Goal: Task Accomplishment & Management: Complete application form

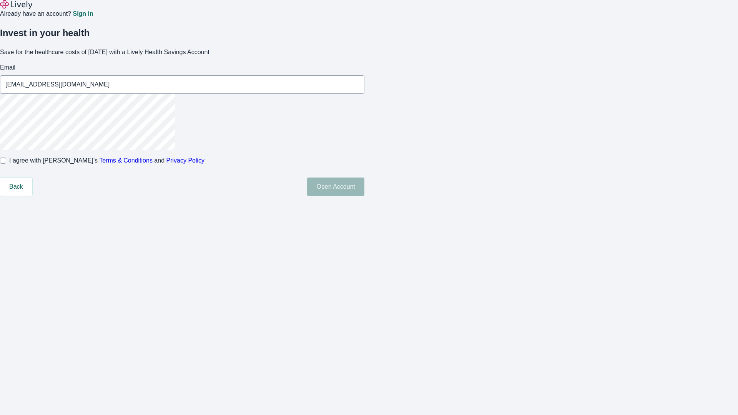
click at [6, 164] on input "I agree with Lively’s Terms & Conditions and Privacy Policy" at bounding box center [3, 161] width 6 height 6
checkbox input "true"
click at [364, 196] on button "Open Account" at bounding box center [335, 187] width 57 height 18
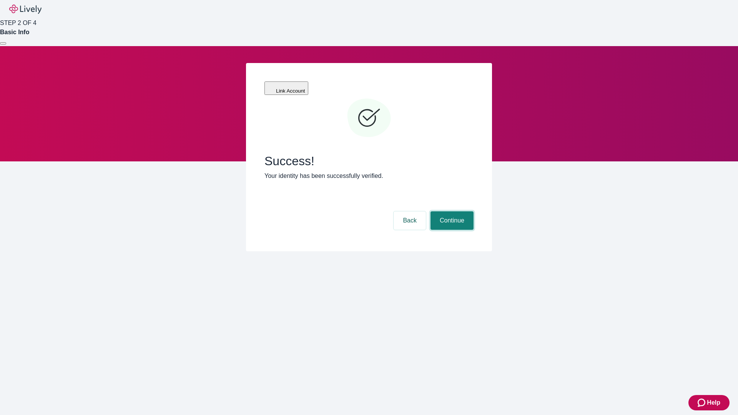
click at [451, 211] on button "Continue" at bounding box center [451, 220] width 43 height 18
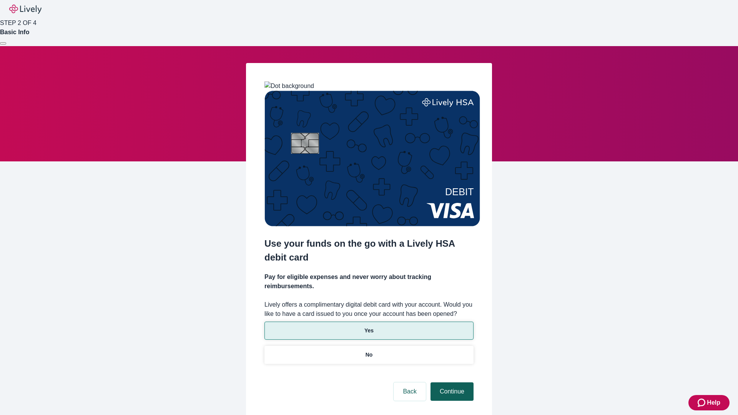
click at [368, 327] on p "Yes" at bounding box center [368, 331] width 9 height 8
click at [451, 382] on button "Continue" at bounding box center [451, 391] width 43 height 18
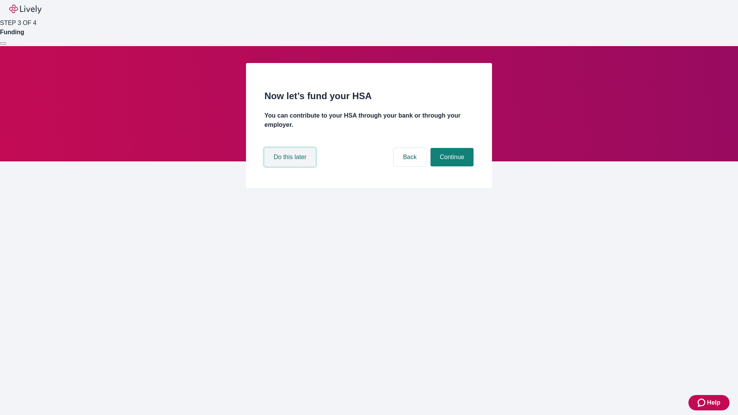
click at [291, 166] on button "Do this later" at bounding box center [289, 157] width 51 height 18
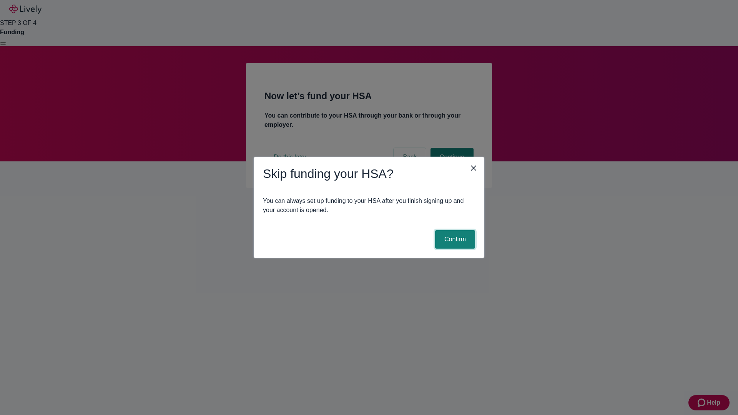
click at [454, 239] on button "Confirm" at bounding box center [455, 239] width 40 height 18
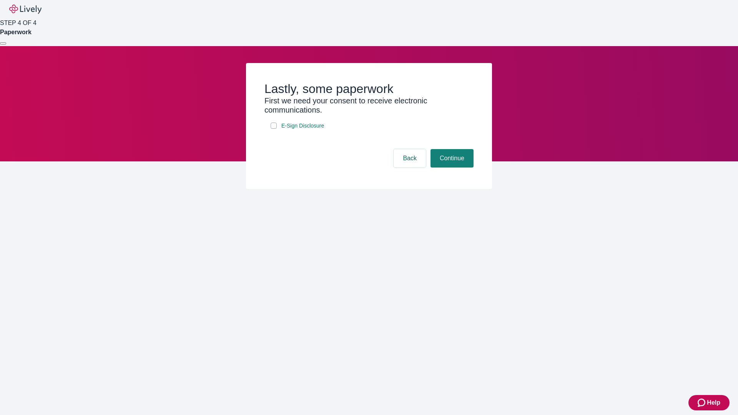
click at [274, 129] on input "E-Sign Disclosure" at bounding box center [274, 126] width 6 height 6
checkbox input "true"
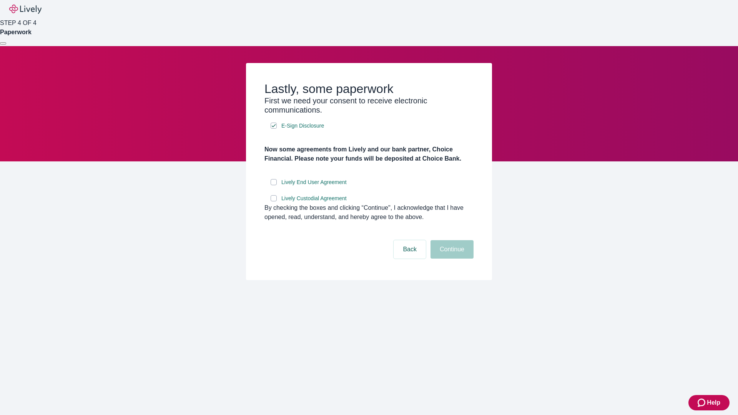
click at [274, 185] on input "Lively End User Agreement" at bounding box center [274, 182] width 6 height 6
checkbox input "true"
click at [274, 201] on input "Lively Custodial Agreement" at bounding box center [274, 198] width 6 height 6
checkbox input "true"
click at [451, 259] on button "Continue" at bounding box center [451, 249] width 43 height 18
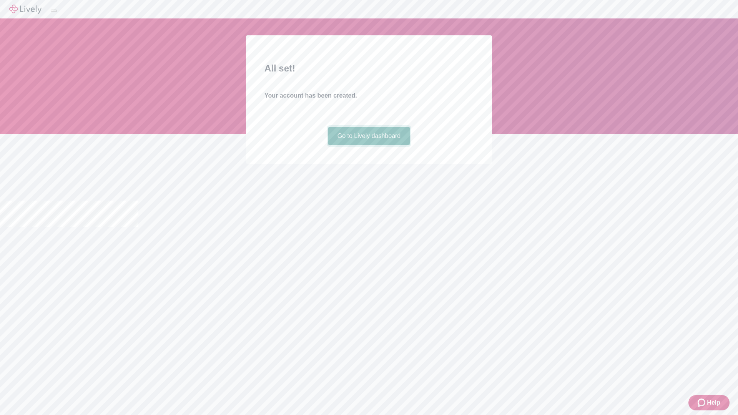
click at [368, 145] on link "Go to Lively dashboard" at bounding box center [369, 136] width 82 height 18
